Goal: Task Accomplishment & Management: Use online tool/utility

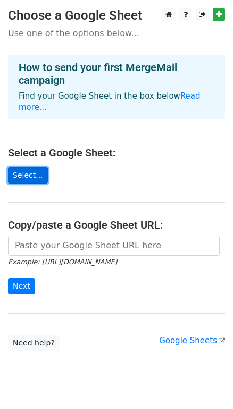
click at [21, 167] on link "Select..." at bounding box center [28, 175] width 40 height 16
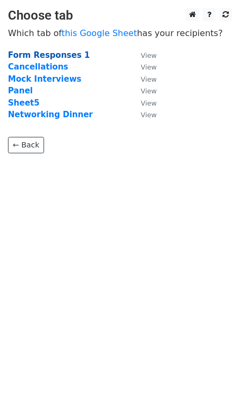
click at [41, 55] on strong "Form Responses 1" at bounding box center [49, 55] width 82 height 10
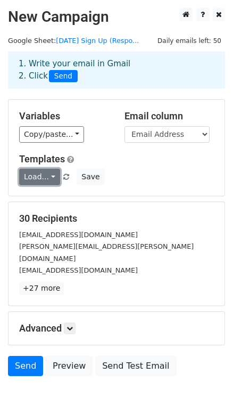
click at [42, 183] on link "Load..." at bounding box center [39, 177] width 41 height 16
click at [80, 64] on div "1. Write your email in Gmail 2. Click Send" at bounding box center [116, 70] width 211 height 24
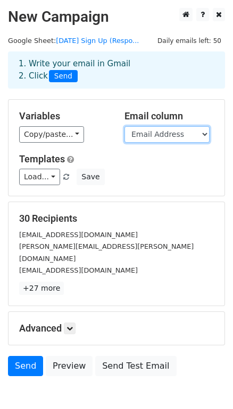
click at [132, 132] on select "h Email Address First Name Last Name Position Title Your Company What was your …" at bounding box center [166, 134] width 85 height 16
click at [124, 126] on select "h Email Address First Name Last Name Position Title Your Company What was your …" at bounding box center [166, 134] width 85 height 16
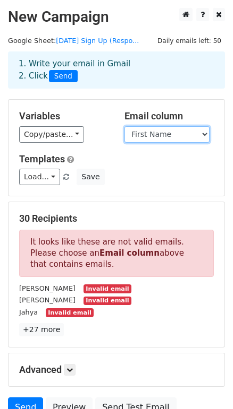
click at [149, 140] on select "h Email Address First Name Last Name Position Title Your Company What was your …" at bounding box center [166, 134] width 85 height 16
select select "Email Address"
click at [124, 126] on select "h Email Address First Name Last Name Position Title Your Company What was your …" at bounding box center [166, 134] width 85 height 16
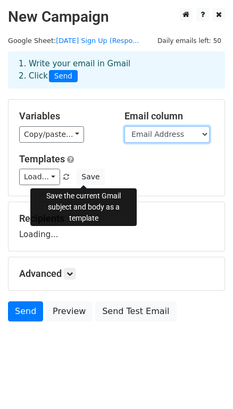
scroll to position [2, 0]
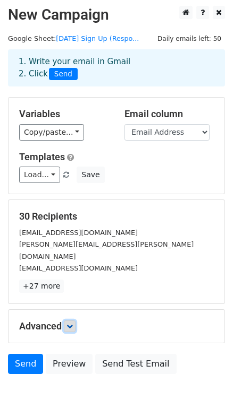
click at [71, 323] on icon at bounding box center [69, 326] width 6 height 6
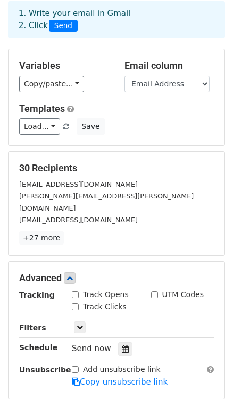
scroll to position [0, 0]
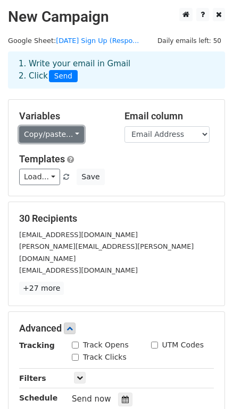
click at [39, 134] on link "Copy/paste..." at bounding box center [51, 134] width 65 height 16
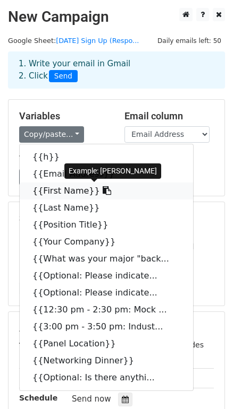
click at [51, 195] on link "{{First Name}}" at bounding box center [106, 191] width 173 height 17
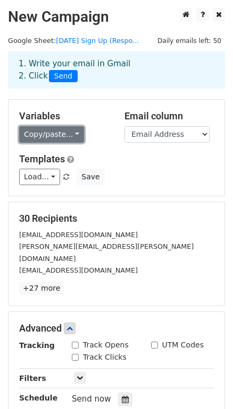
click at [39, 138] on link "Copy/paste..." at bounding box center [51, 134] width 65 height 16
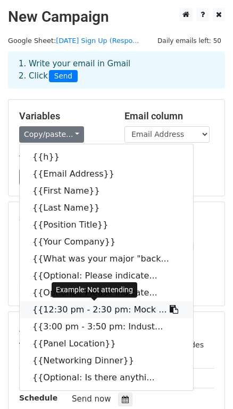
click at [50, 310] on link "{{12:30 pm - 2:30 pm: Mock ..." at bounding box center [106, 310] width 173 height 17
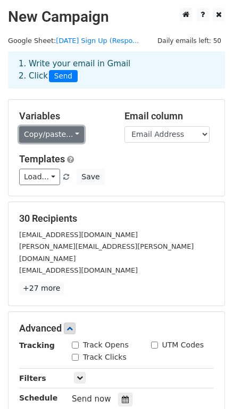
click at [44, 129] on link "Copy/paste..." at bounding box center [51, 134] width 65 height 16
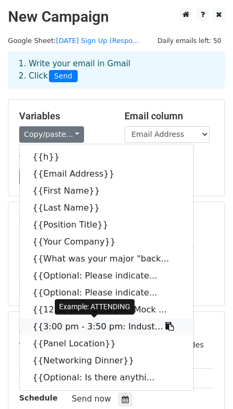
click at [78, 323] on link "{{3:00 pm - 3:50 pm: Indust..." at bounding box center [106, 327] width 173 height 17
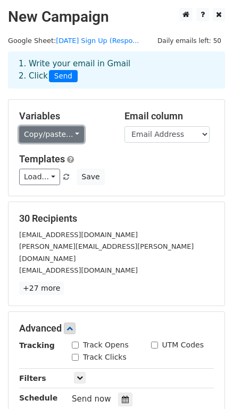
click at [42, 132] on link "Copy/paste..." at bounding box center [51, 134] width 65 height 16
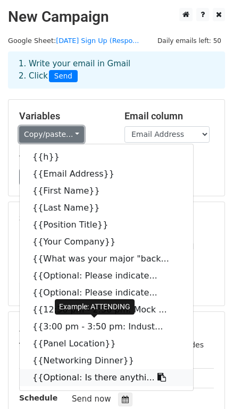
scroll to position [48, 0]
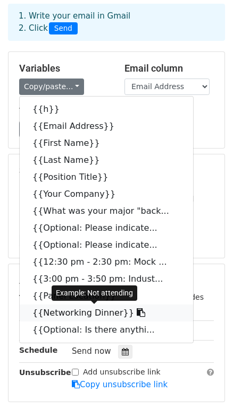
click at [38, 310] on link "{{Networking Dinner}}" at bounding box center [106, 313] width 173 height 17
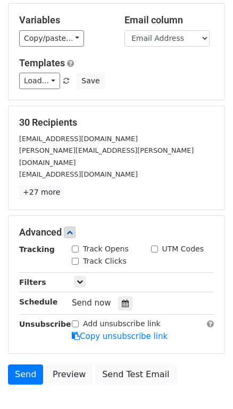
scroll to position [144, 0]
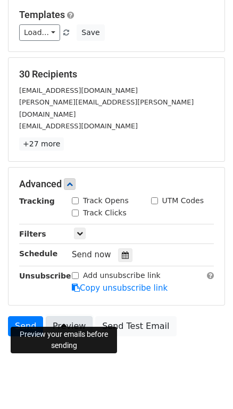
click at [72, 317] on link "Preview" at bounding box center [69, 327] width 47 height 20
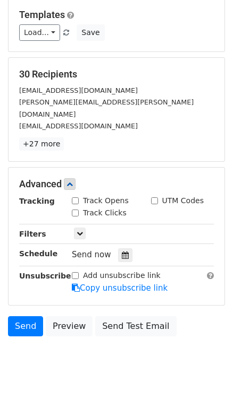
click at [74, 198] on input "Track Opens" at bounding box center [75, 201] width 7 height 7
checkbox input "true"
click at [72, 210] on input "Track Clicks" at bounding box center [75, 213] width 7 height 7
checkbox input "true"
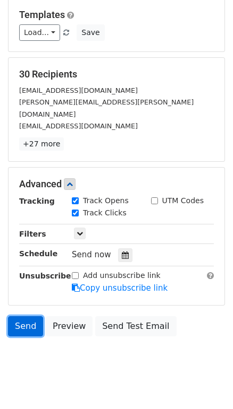
click at [20, 317] on link "Send" at bounding box center [25, 327] width 35 height 20
